Goal: Register for event/course

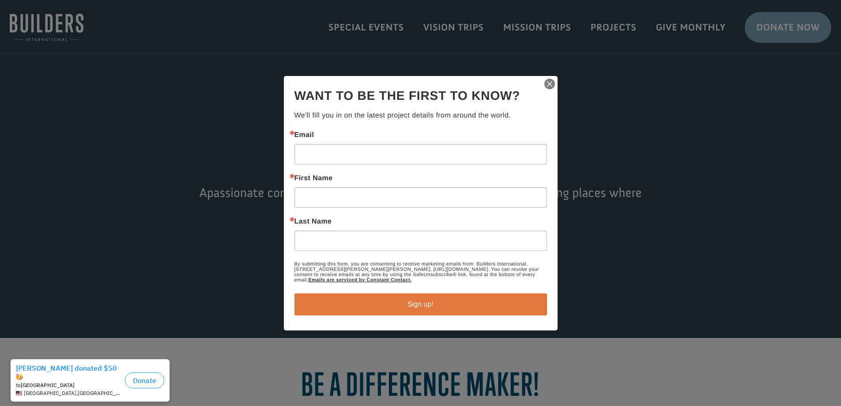
click at [547, 82] on img "button" at bounding box center [549, 84] width 12 height 12
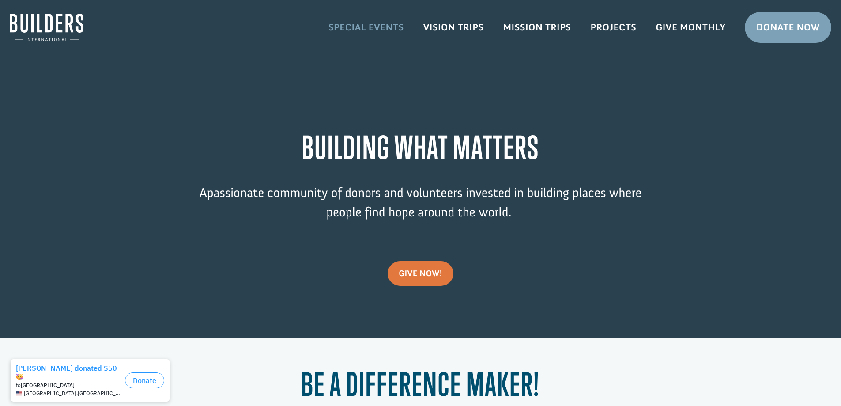
click at [368, 22] on link "Special Events" at bounding box center [366, 28] width 95 height 26
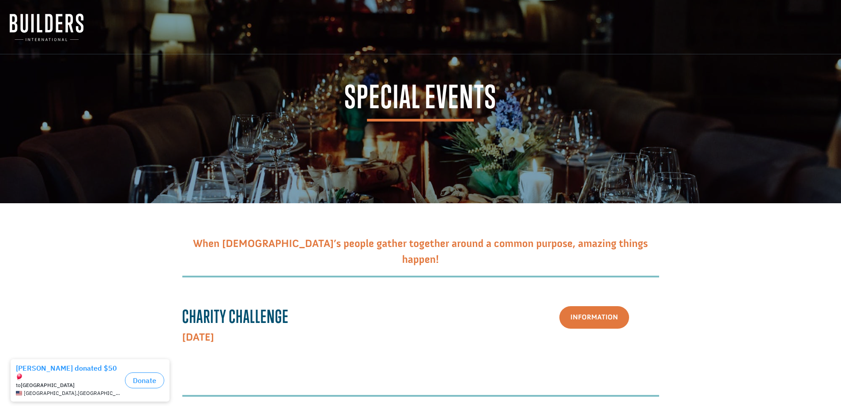
scroll to position [132, 0]
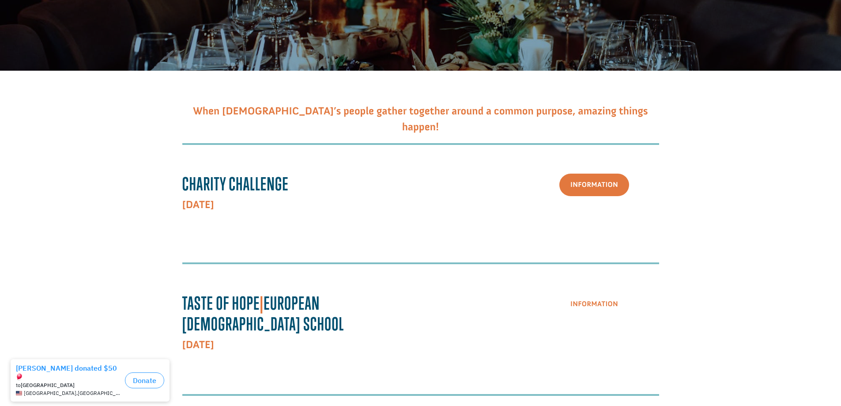
click at [596, 312] on link "Information" at bounding box center [594, 304] width 70 height 23
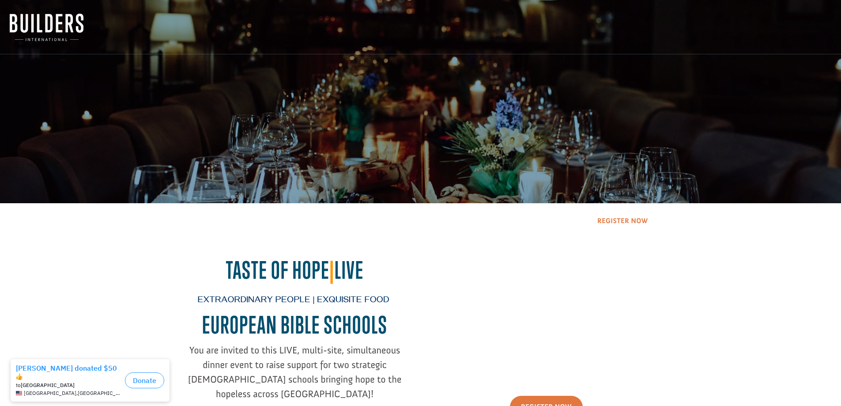
click at [612, 222] on link "Register Now" at bounding box center [622, 221] width 73 height 23
click at [636, 218] on link "Register Now" at bounding box center [622, 221] width 73 height 23
